Goal: Navigation & Orientation: Find specific page/section

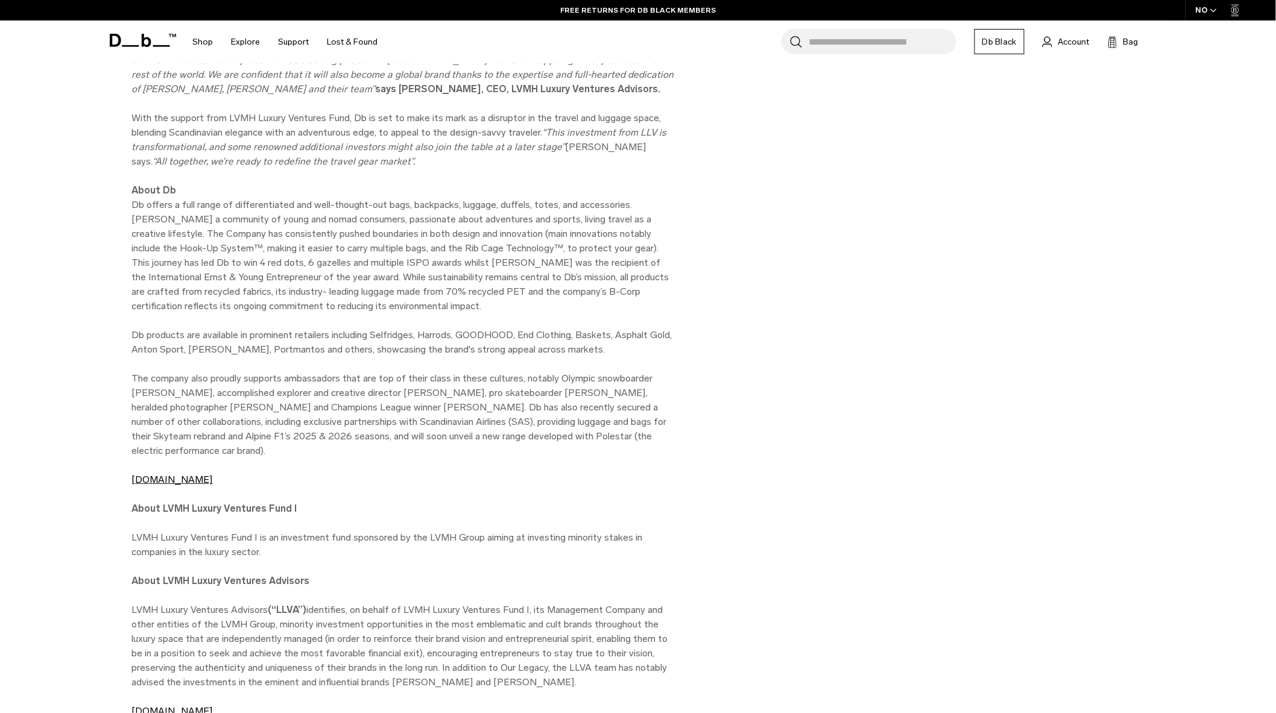
scroll to position [1005, 0]
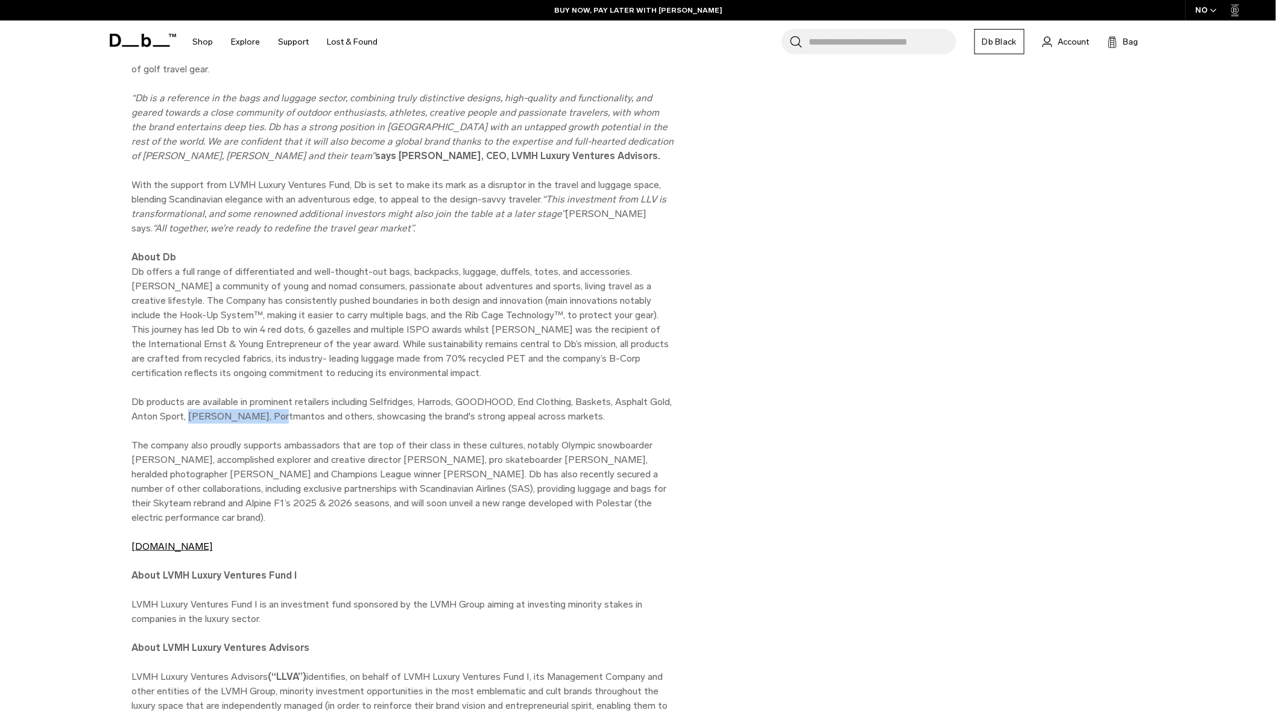
drag, startPoint x: 187, startPoint y: 415, endPoint x: 275, endPoint y: 413, distance: 88.1
click at [275, 413] on p "Db products are available in prominent retailers including Selfridges, Harrods,…" at bounding box center [402, 409] width 543 height 29
drag, startPoint x: 420, startPoint y: 399, endPoint x: 453, endPoint y: 402, distance: 32.8
click at [453, 402] on p "Db products are available in prominent retailers including Selfridges, Harrods,…" at bounding box center [402, 409] width 543 height 29
copy p "Harrods"
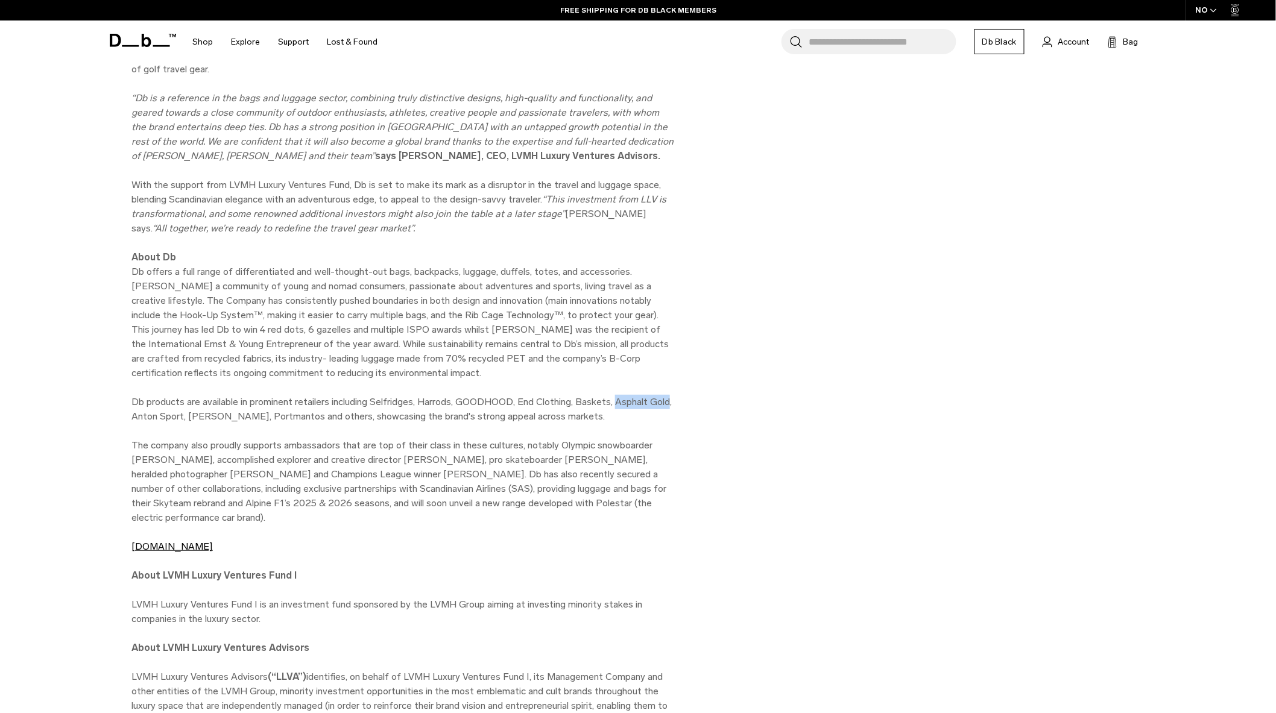
drag, startPoint x: 616, startPoint y: 400, endPoint x: 669, endPoint y: 400, distance: 53.1
click at [669, 400] on p "Db products are available in prominent retailers including Selfridges, Harrods,…" at bounding box center [402, 409] width 543 height 29
copy p "Asphalt Gold"
drag, startPoint x: 221, startPoint y: 412, endPoint x: 186, endPoint y: 412, distance: 35.6
click at [186, 412] on p "Db products are available in prominent retailers including Selfridges, Harrods,…" at bounding box center [402, 409] width 543 height 29
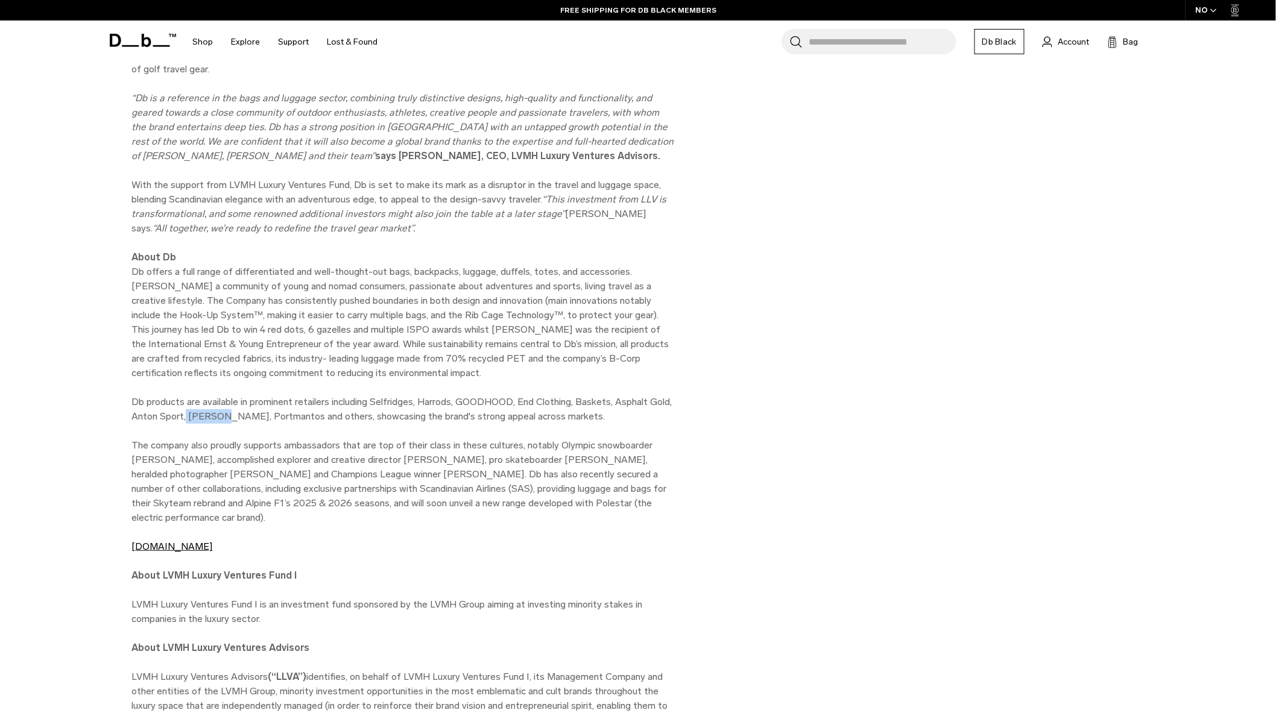
click at [191, 412] on p "Db products are available in prominent retailers including Selfridges, Harrods,…" at bounding box center [402, 409] width 543 height 29
copy p "Gorsuch"
drag, startPoint x: 573, startPoint y: 403, endPoint x: 522, endPoint y: 399, distance: 52.0
click at [522, 399] on p "Db products are available in prominent retailers including Selfridges, Harrods,…" at bounding box center [402, 409] width 543 height 29
copy p "End Clothing"
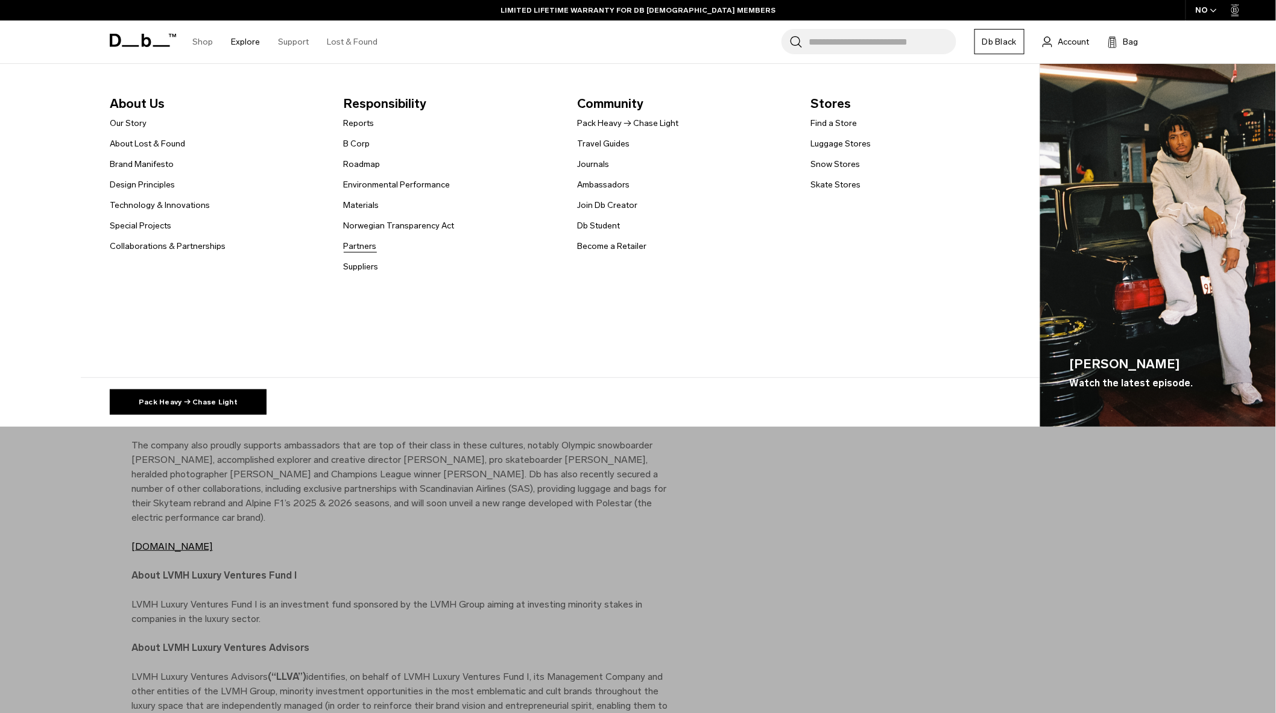
click at [363, 242] on link "Partners" at bounding box center [360, 246] width 33 height 13
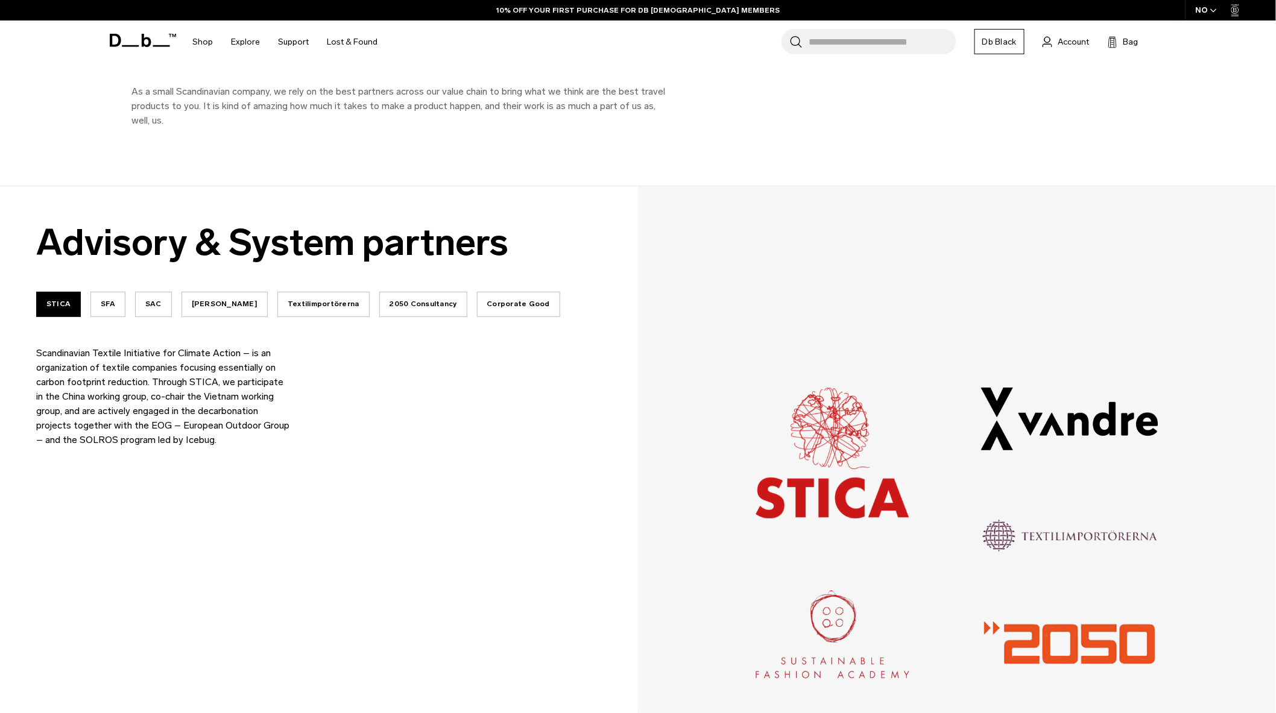
scroll to position [134, 0]
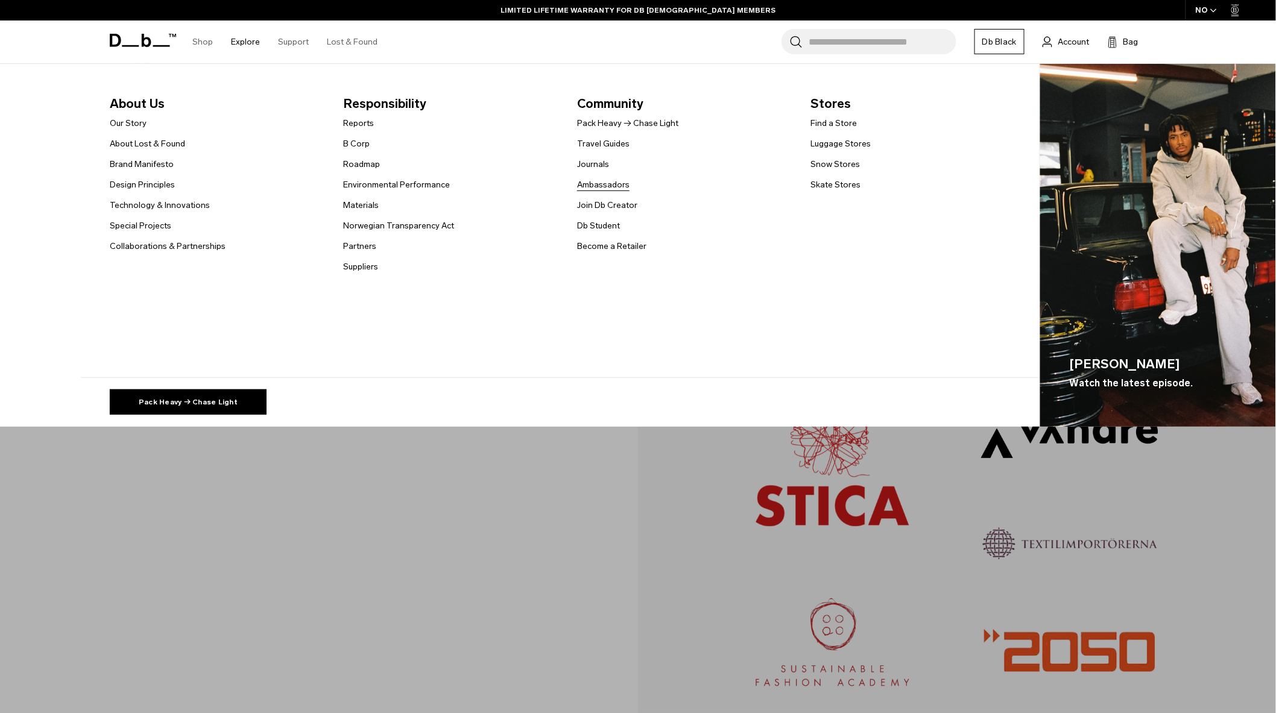
click at [622, 183] on link "Ambassadors" at bounding box center [603, 184] width 52 height 13
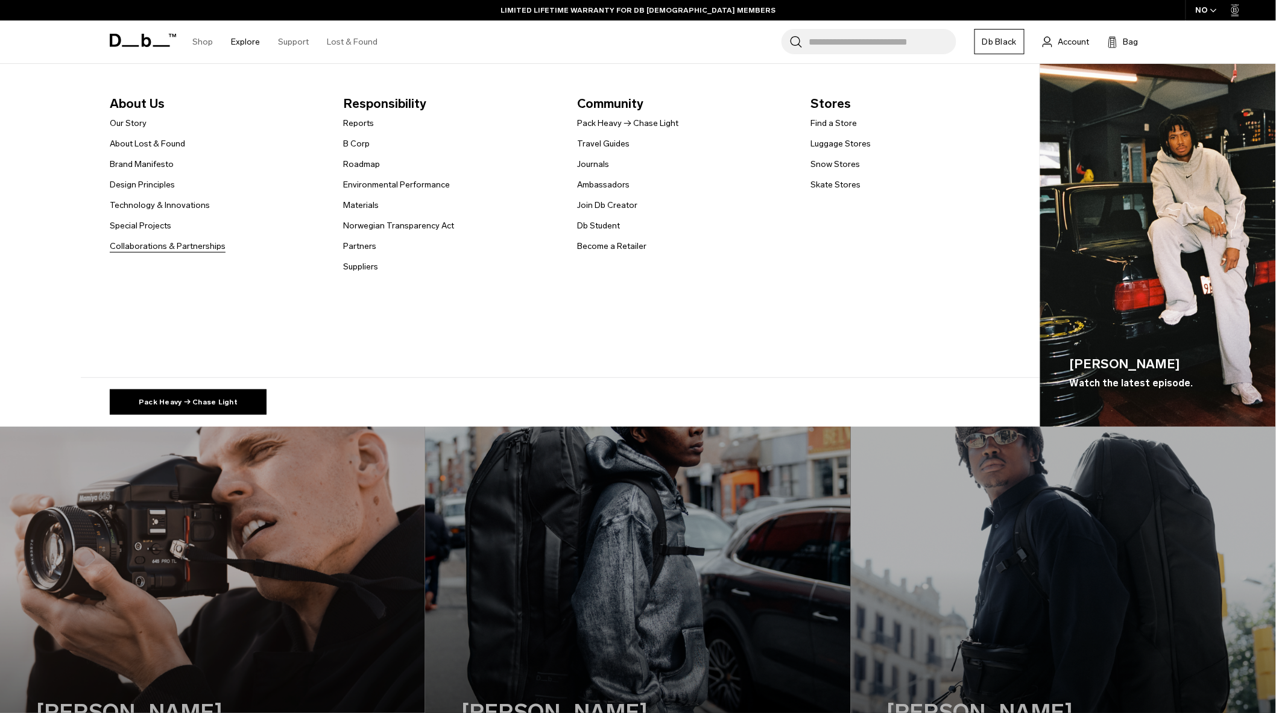
click at [135, 244] on link "Collaborations & Partnerships" at bounding box center [168, 246] width 116 height 13
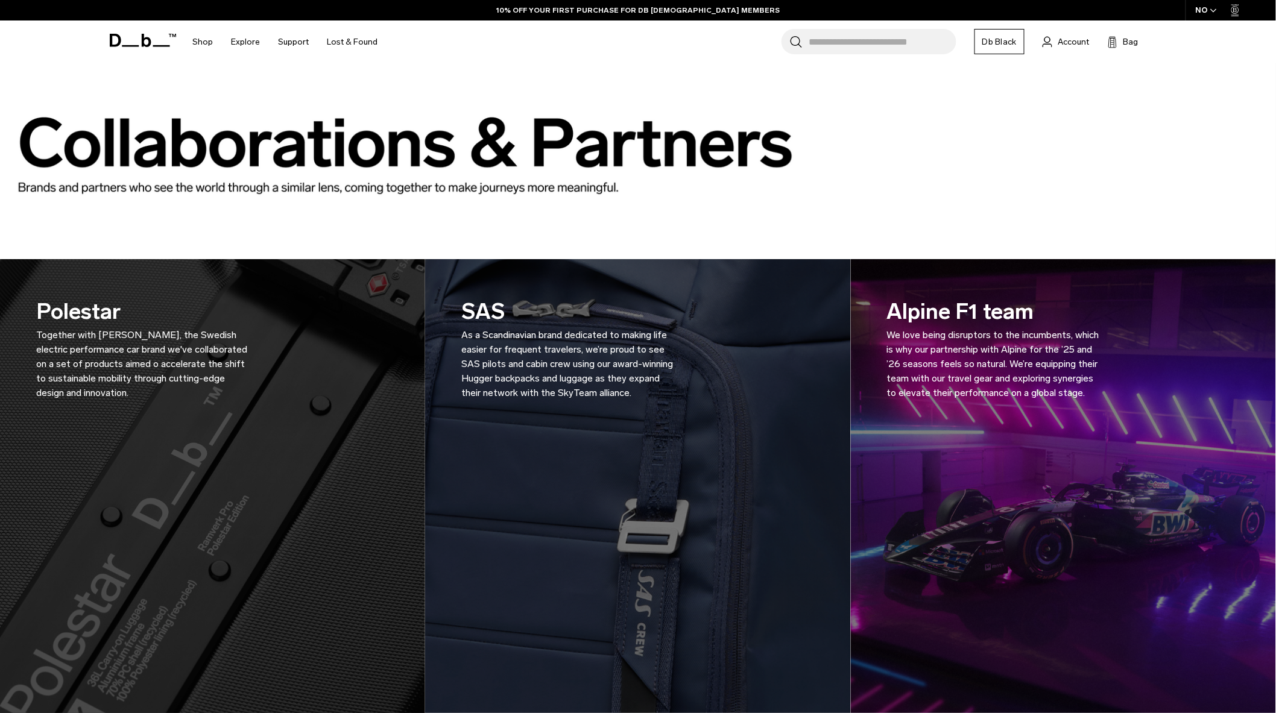
drag, startPoint x: 1031, startPoint y: 308, endPoint x: 890, endPoint y: 306, distance: 141.1
click at [890, 306] on h3 "Alpine F1 team We love being disruptors to the incumbents, which is why our par…" at bounding box center [995, 347] width 217 height 105
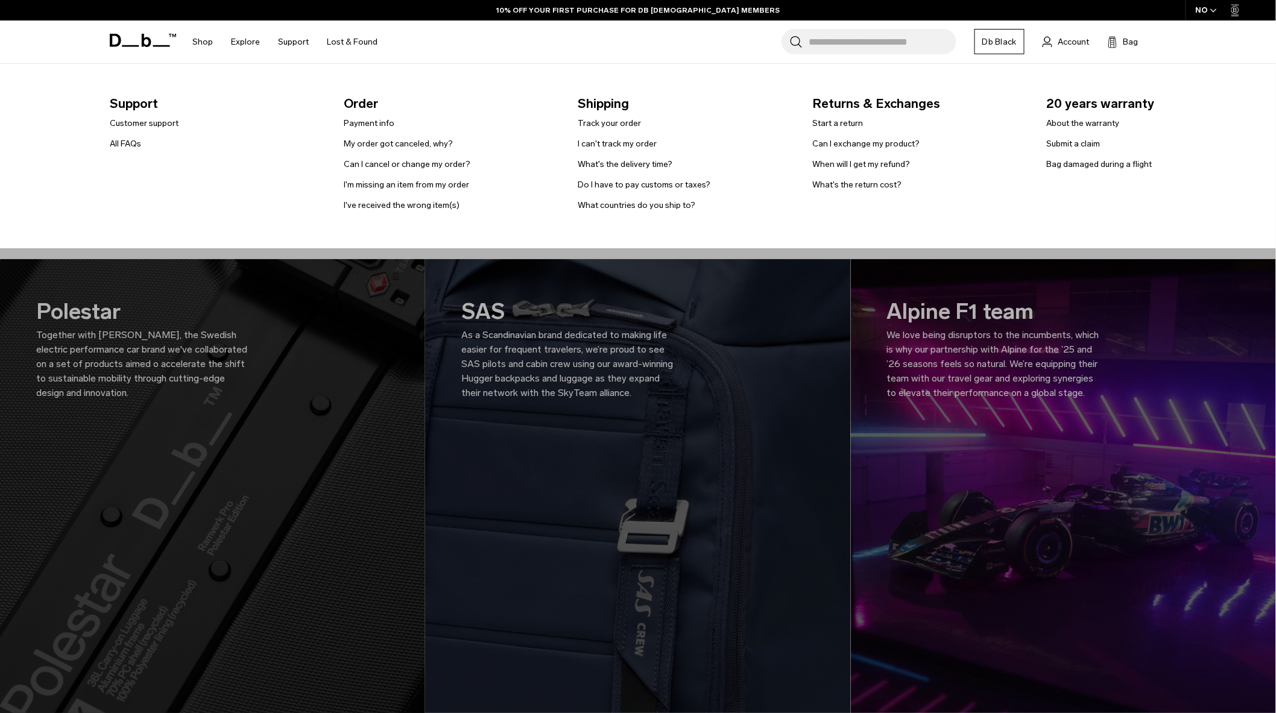
copy h3 "Alpine F1 team"
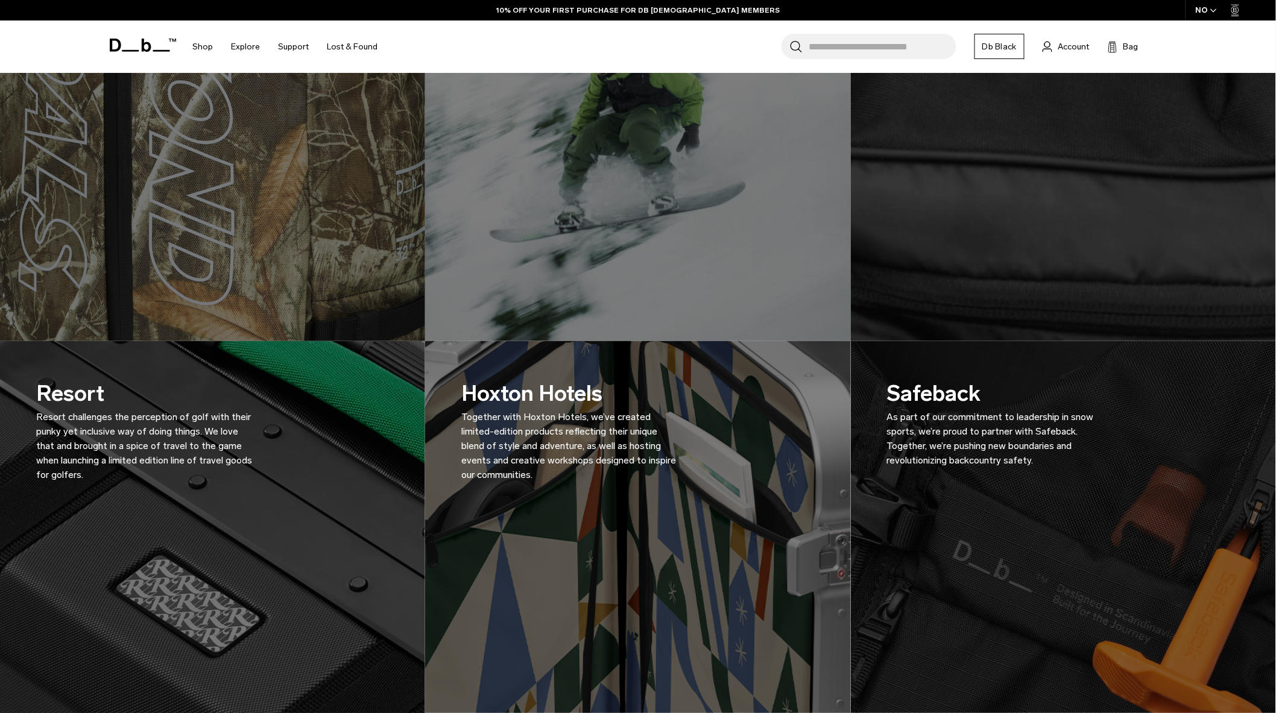
scroll to position [1005, 0]
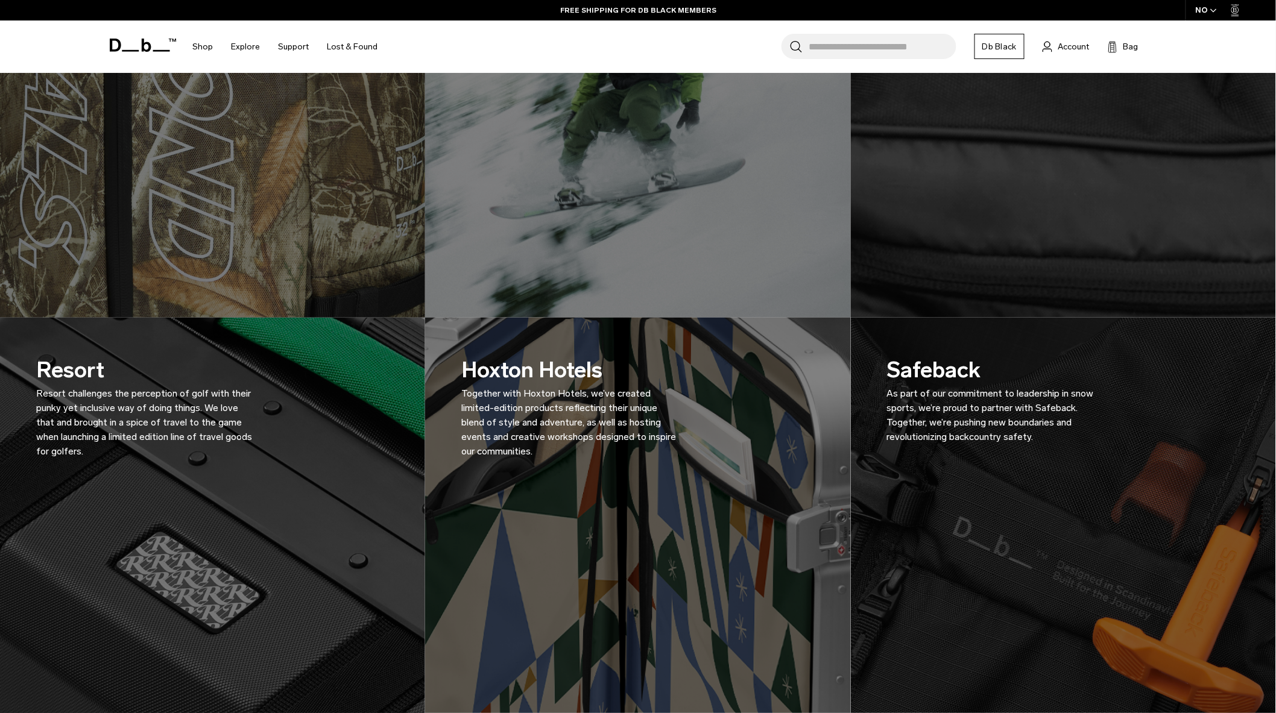
drag, startPoint x: 462, startPoint y: 368, endPoint x: 607, endPoint y: 370, distance: 145.3
click at [607, 370] on h3 "Hoxton Hotels Together with Hoxton Hotels, we’ve created limited-edition produc…" at bounding box center [569, 406] width 217 height 105
copy h3 "Hoxton Hotels"
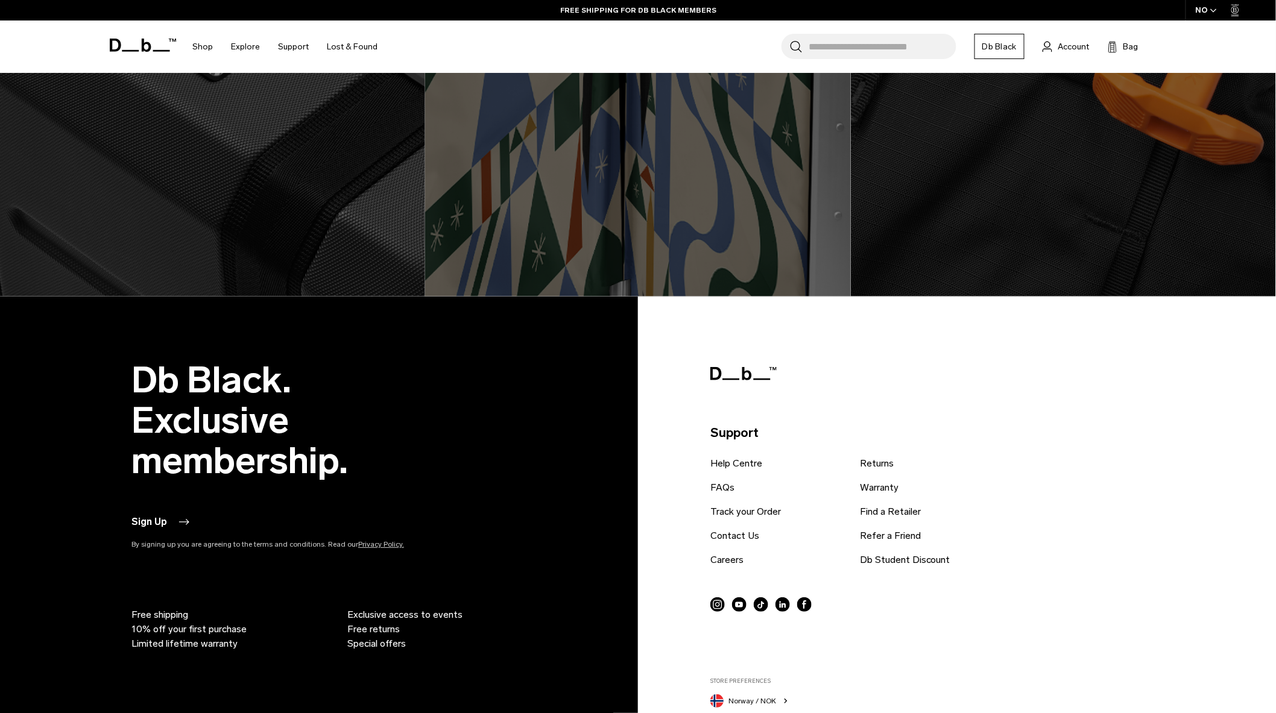
scroll to position [1675, 0]
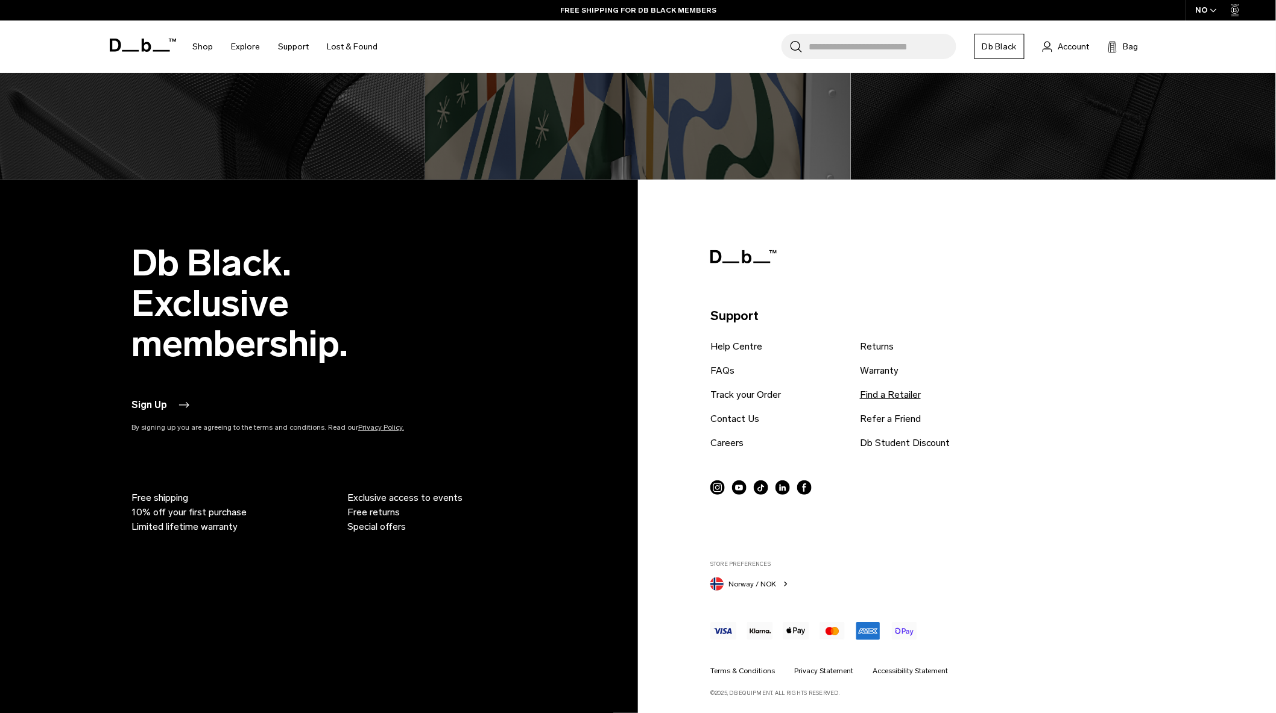
click at [902, 401] on link "Find a Retailer" at bounding box center [890, 395] width 61 height 14
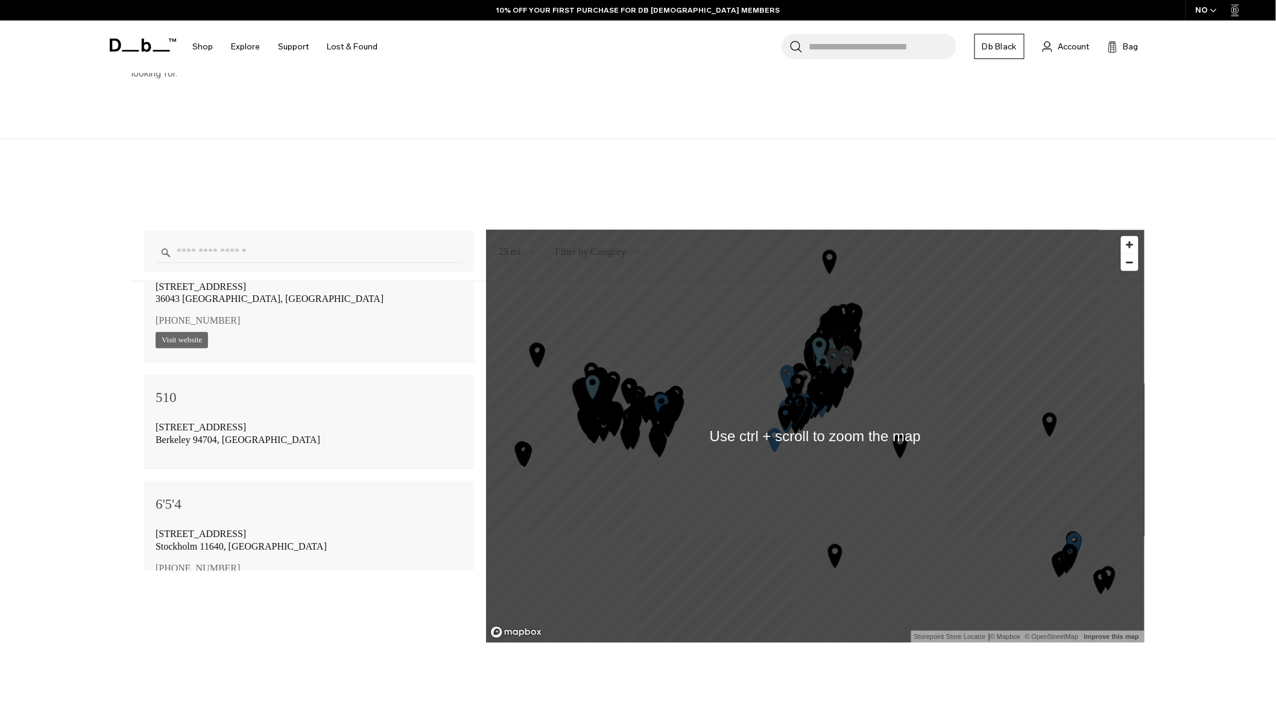
scroll to position [1273, 0]
